Goal: Register for event/course

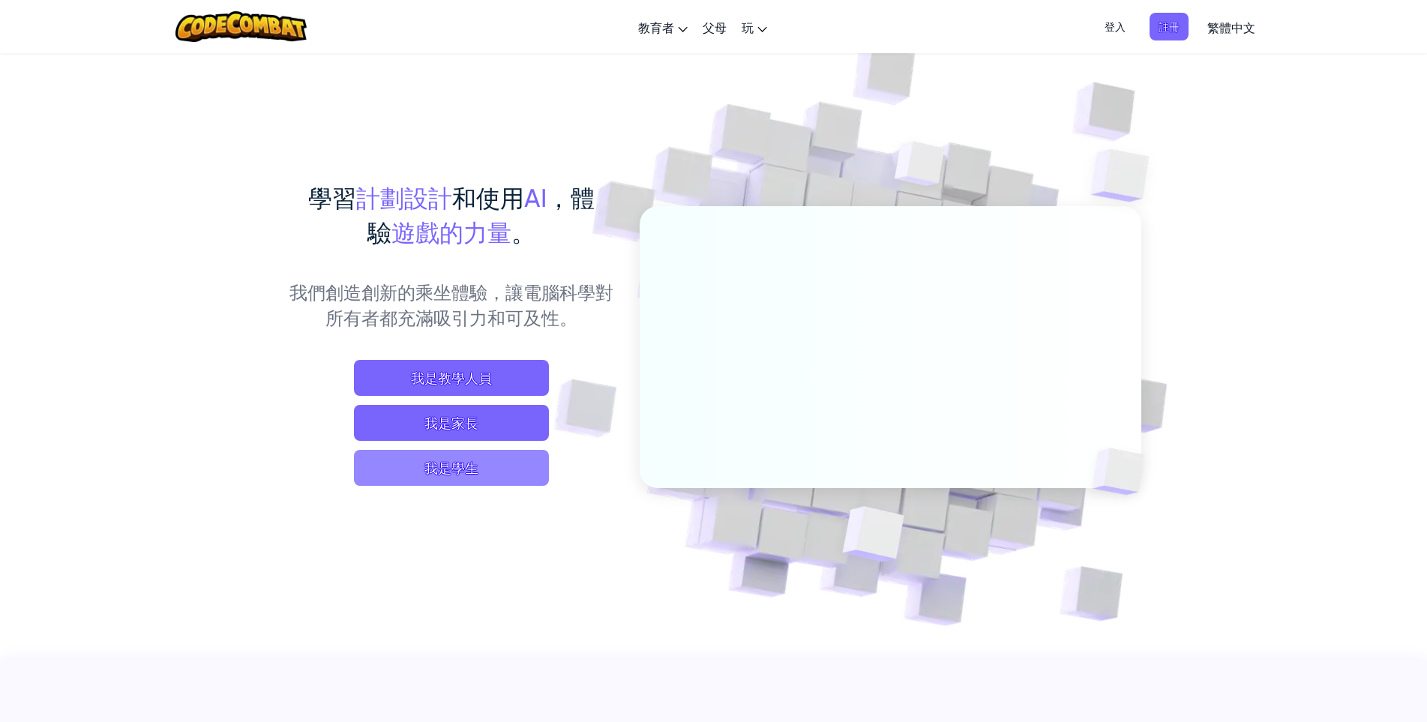
click at [519, 466] on span "我是學生" at bounding box center [451, 468] width 195 height 36
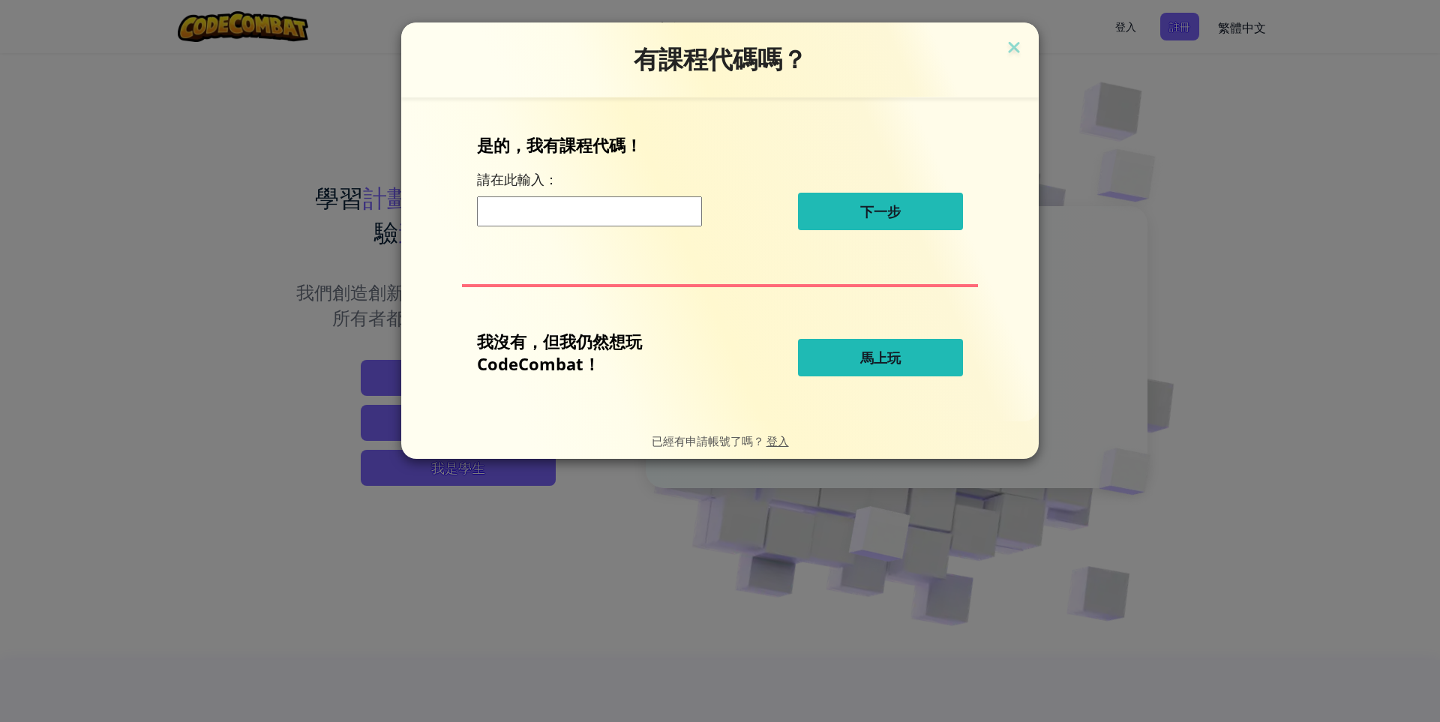
click at [1014, 23] on div "有課程代碼嗎？" at bounding box center [719, 59] width 637 height 75
click at [1009, 46] on img at bounding box center [1013, 48] width 19 height 22
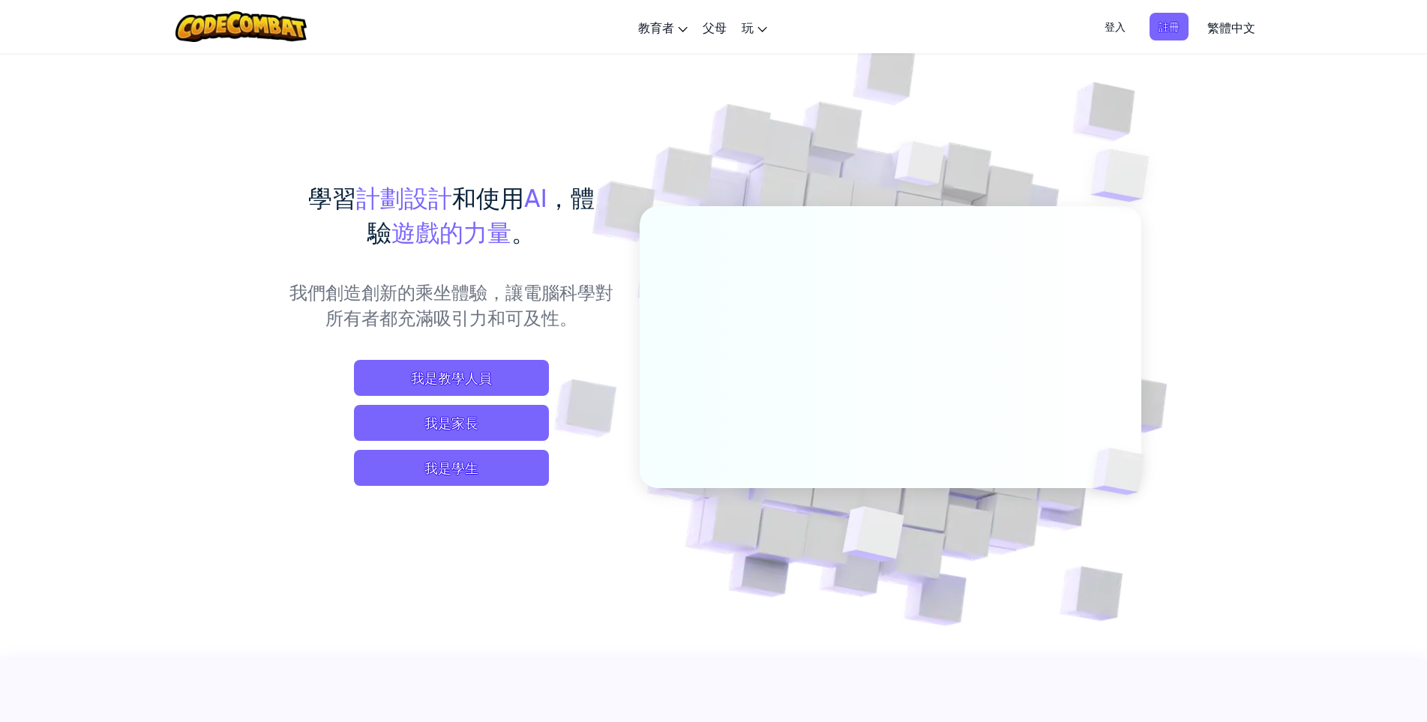
click at [1113, 33] on font "登入" at bounding box center [1115, 27] width 21 height 16
